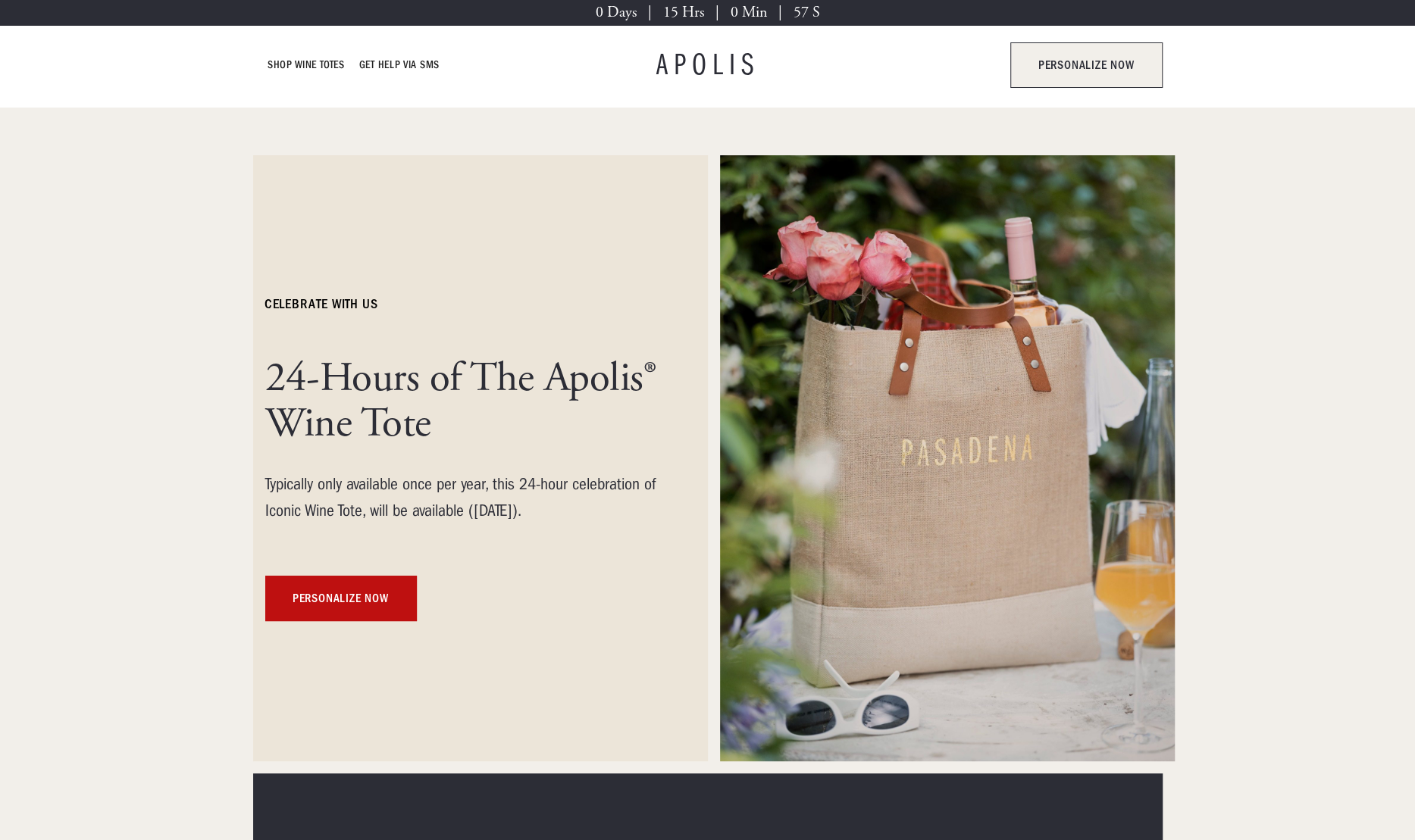
click at [1060, 75] on link "personalize now" at bounding box center [1086, 65] width 152 height 45
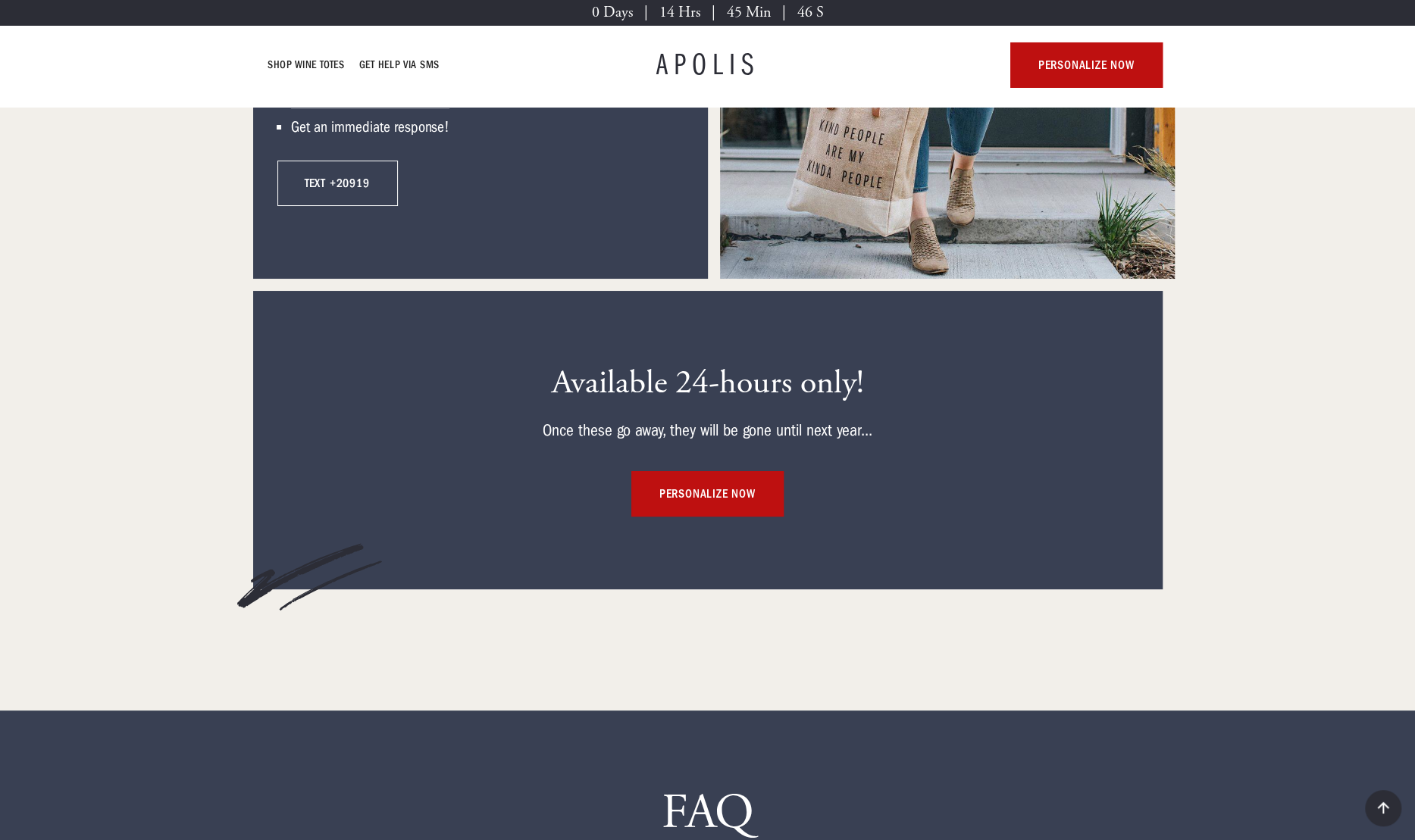
scroll to position [8423, 0]
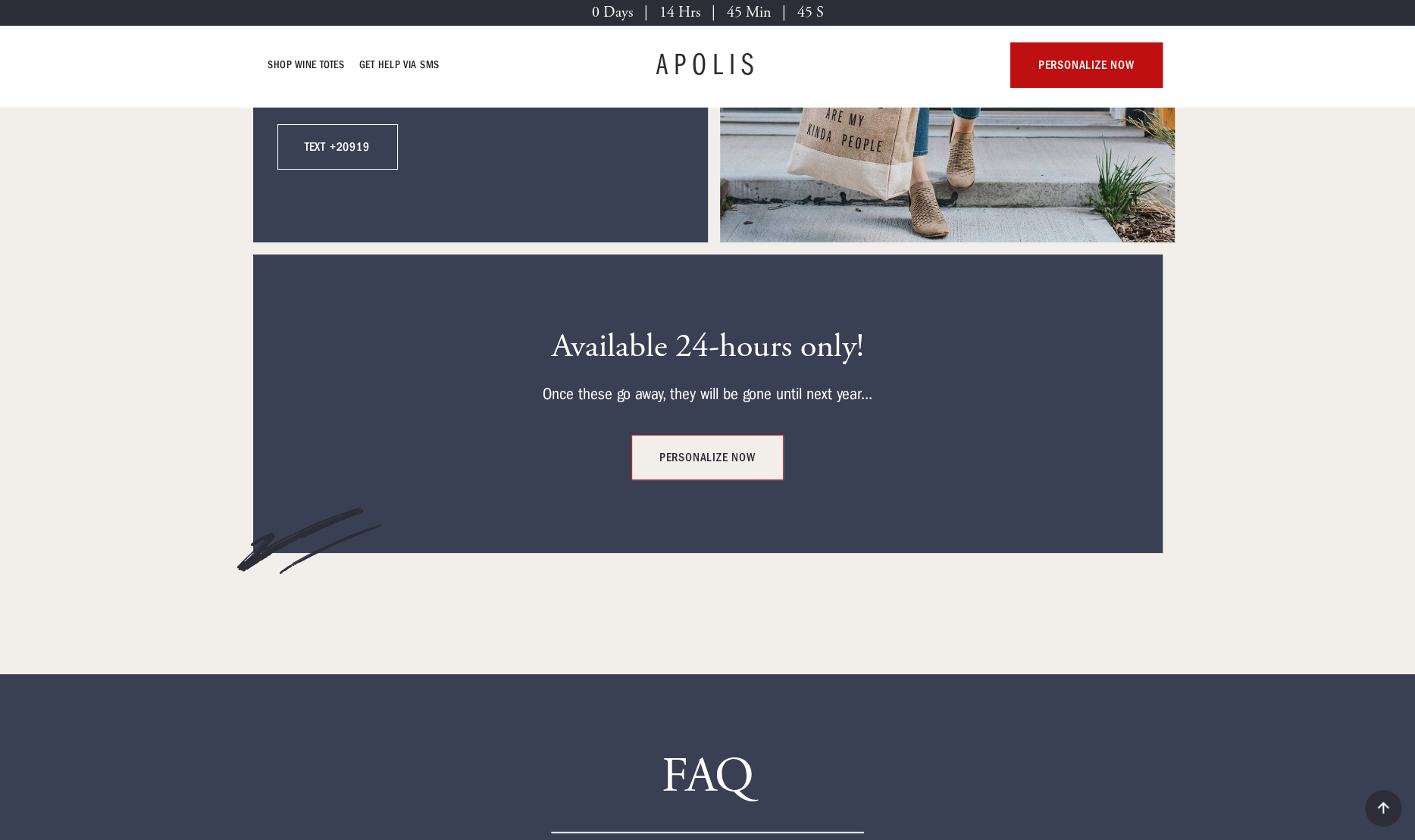
click at [718, 448] on link "personalize now" at bounding box center [707, 457] width 152 height 45
click at [738, 68] on h1 "APOLIS" at bounding box center [708, 65] width 103 height 30
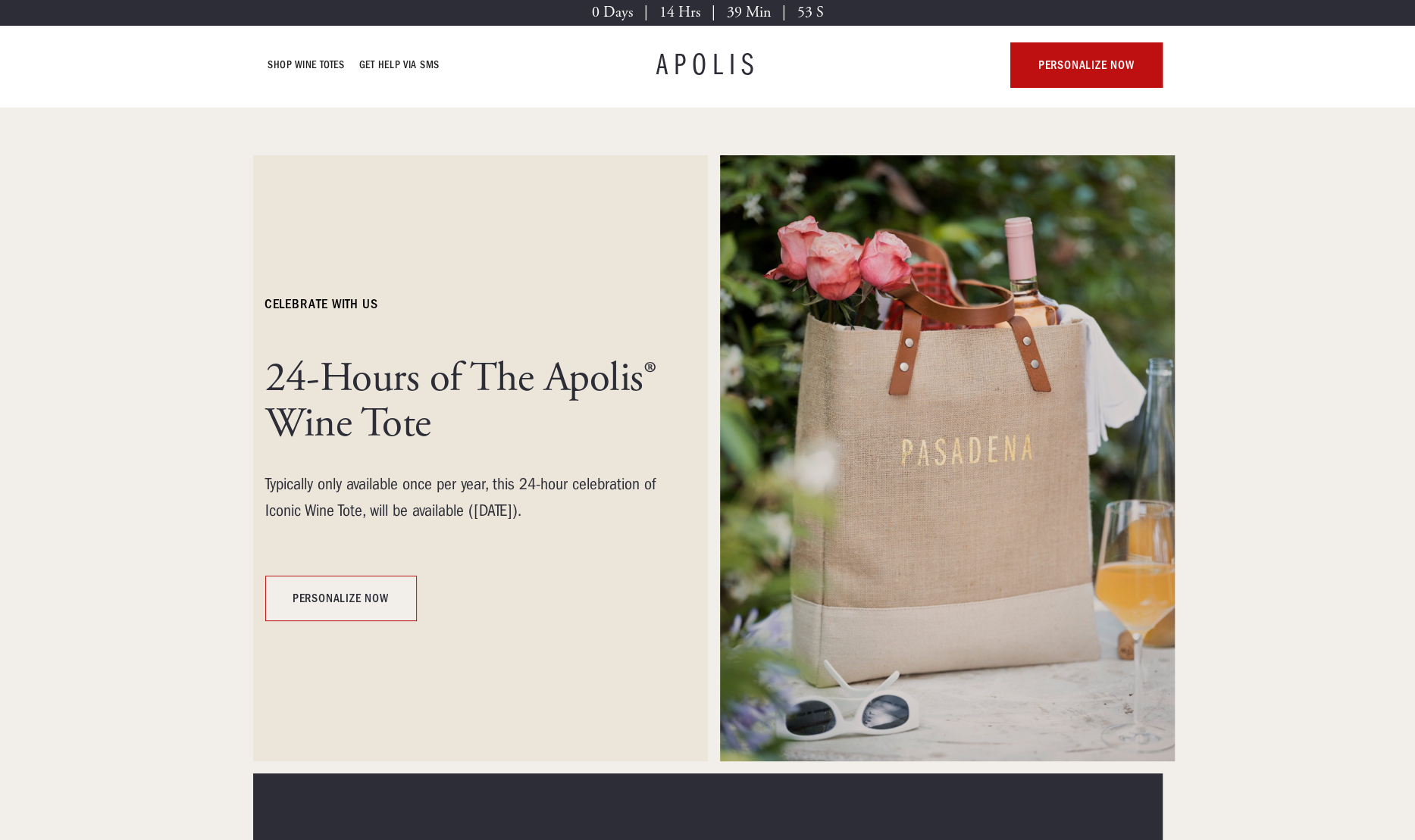
click at [347, 596] on link "personalize now" at bounding box center [341, 598] width 152 height 45
